Goal: Check status: Check status

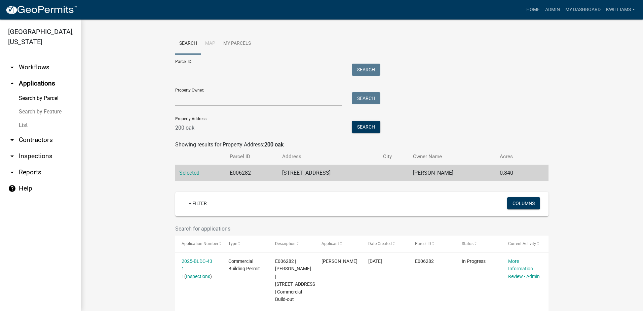
scroll to position [128, 0]
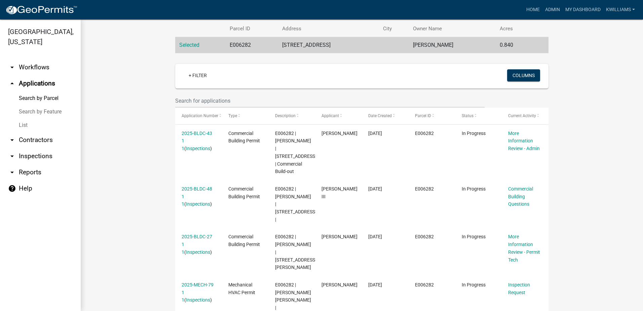
click at [38, 83] on link "arrow_drop_up Applications" at bounding box center [40, 83] width 81 height 16
click at [30, 124] on link "List" at bounding box center [40, 124] width 81 height 13
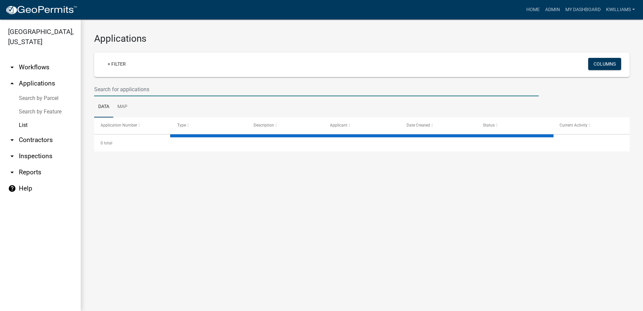
click at [128, 89] on input "text" at bounding box center [316, 89] width 445 height 14
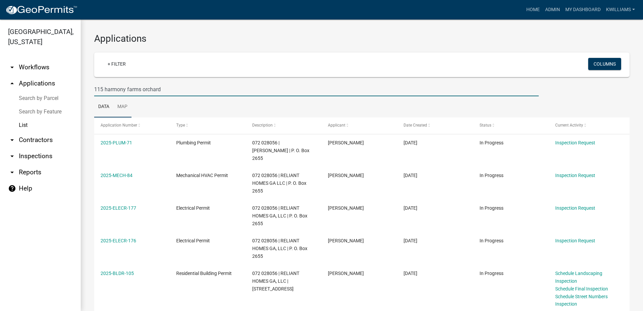
type input "115 harmony farms orchard"
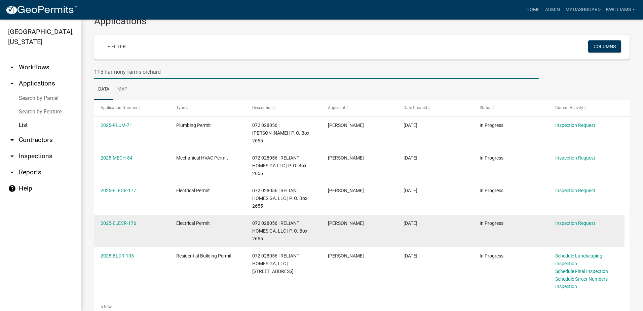
scroll to position [27, 0]
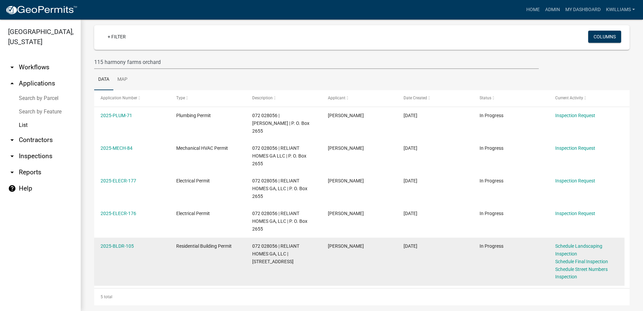
click at [118, 242] on div "2025-BLDR-105" at bounding box center [132, 246] width 63 height 8
click at [115, 243] on link "2025-BLDR-105" at bounding box center [117, 245] width 33 height 5
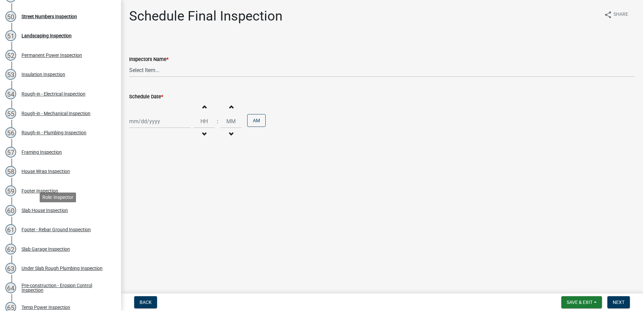
scroll to position [1110, 0]
